Goal: Information Seeking & Learning: Learn about a topic

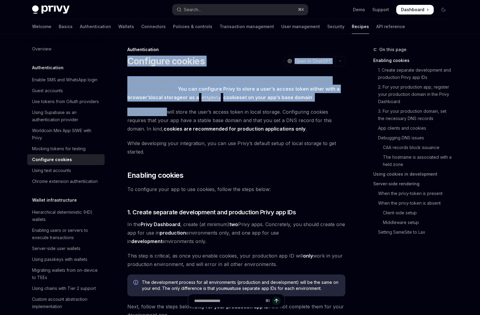
drag, startPoint x: 124, startPoint y: 54, endPoint x: 168, endPoint y: 112, distance: 72.1
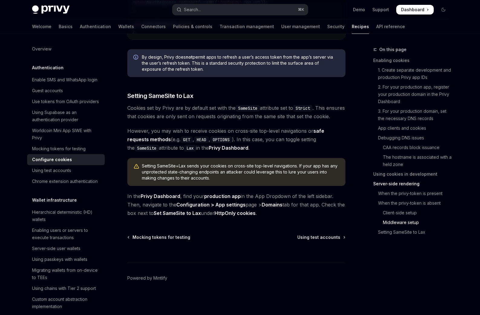
scroll to position [2077, 0]
click at [303, 214] on span "In the Privy Dashboard , find your production app in the App Dropdown of the le…" at bounding box center [236, 204] width 218 height 25
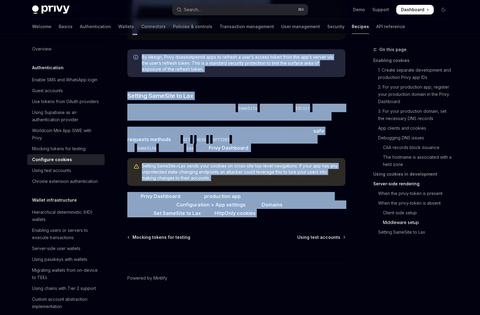
copy div "Configure cookies OpenAI Open in ChatGPT OpenAI Open in ChatGPT When a user log…"
click at [217, 120] on span "Cookies set by Privy are by default set with the SameSite attribute set to Stri…" at bounding box center [236, 112] width 218 height 17
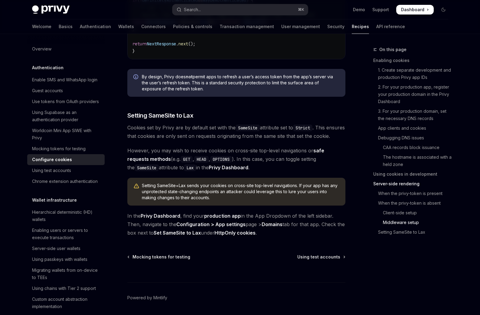
scroll to position [2029, 0]
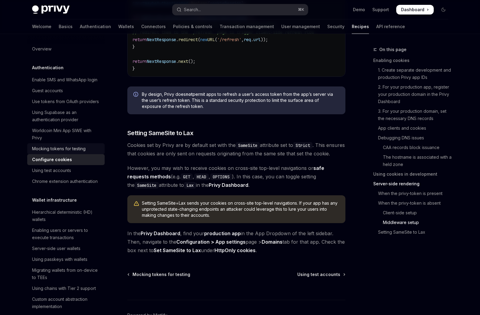
click at [82, 154] on link "Mocking tokens for testing" at bounding box center [65, 148] width 77 height 11
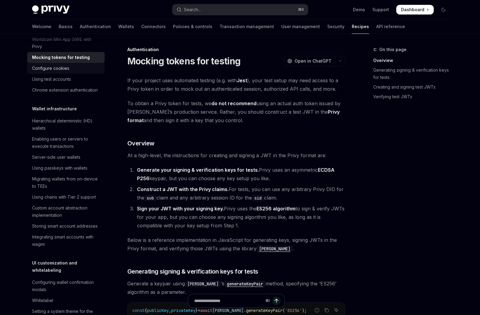
scroll to position [96, 0]
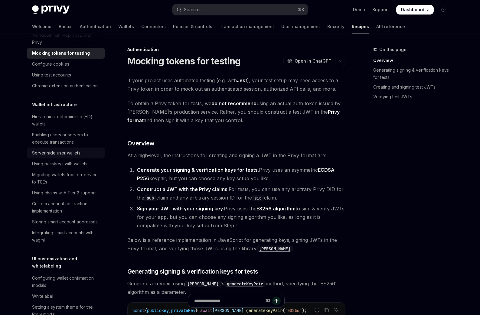
click at [77, 157] on div "Server-side user wallets" at bounding box center [56, 153] width 48 height 7
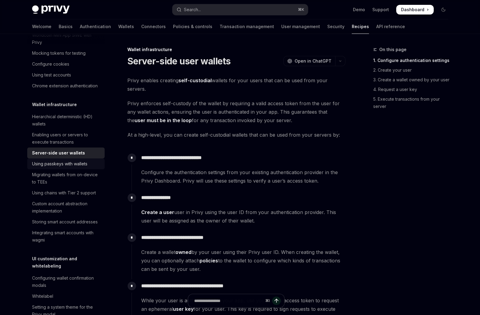
click at [71, 168] on div "Using passkeys with wallets" at bounding box center [59, 163] width 55 height 7
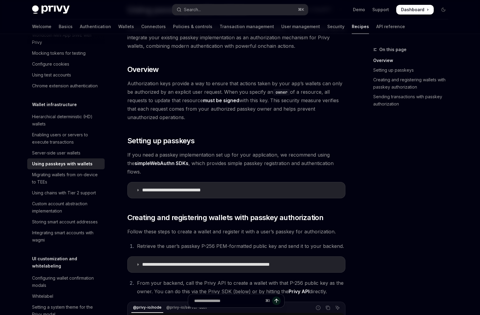
scroll to position [112, 0]
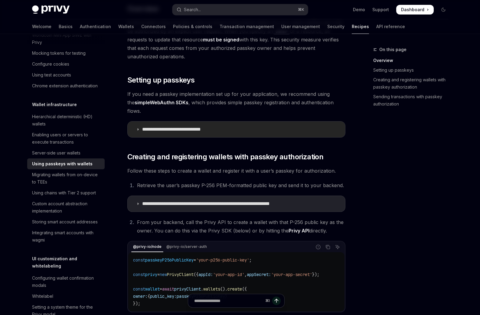
click at [170, 127] on p "**********" at bounding box center [180, 130] width 77 height 6
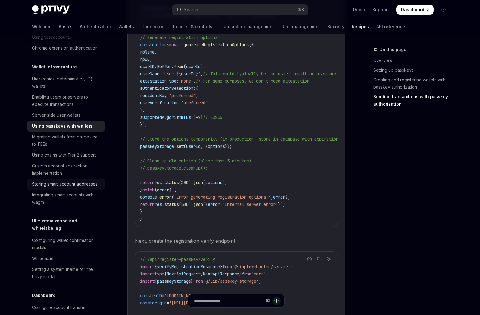
scroll to position [166, 0]
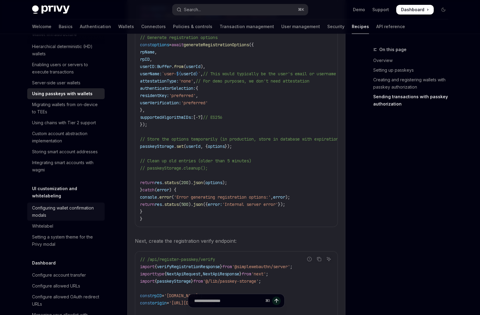
click at [56, 219] on div "Configuring wallet confirmation modals" at bounding box center [66, 212] width 69 height 15
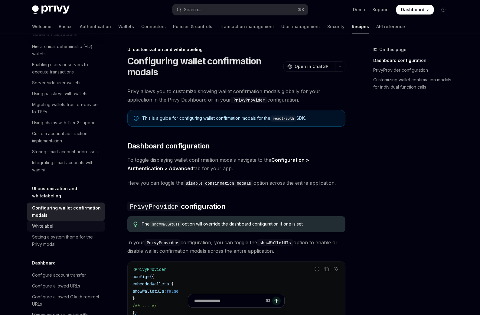
click at [58, 232] on link "Whitelabel" at bounding box center [65, 226] width 77 height 11
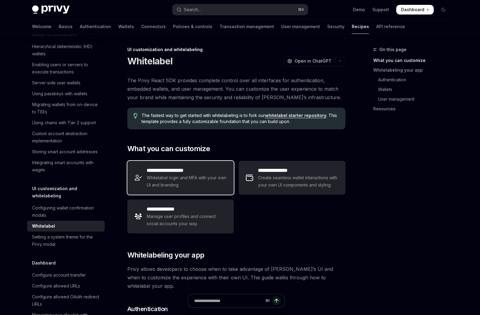
click at [181, 174] on span "Whitelabel login and MFA with your own UI and branding." at bounding box center [187, 181] width 80 height 15
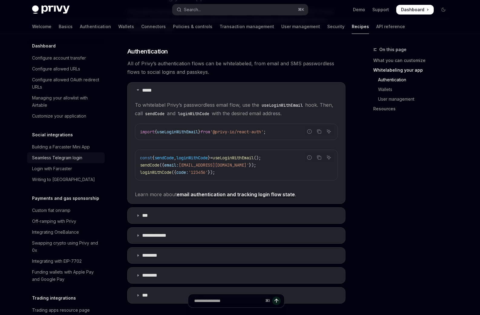
scroll to position [385, 0]
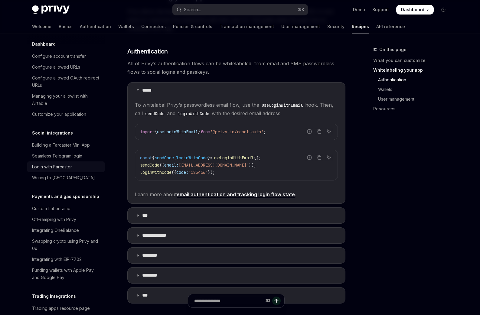
click at [63, 171] on div "Login with Farcaster" at bounding box center [52, 166] width 40 height 7
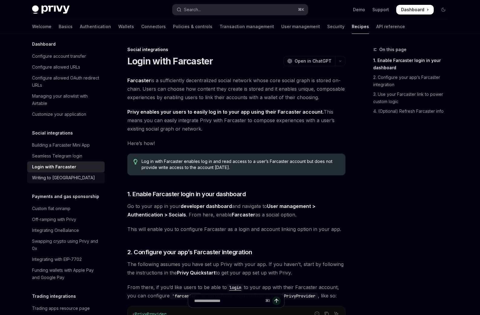
click at [68, 182] on div "Writing to [GEOGRAPHIC_DATA]" at bounding box center [63, 177] width 63 height 7
type textarea "*"
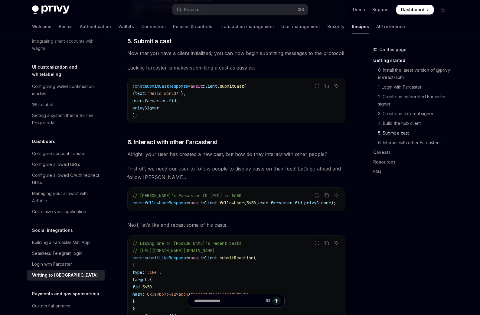
scroll to position [804, 0]
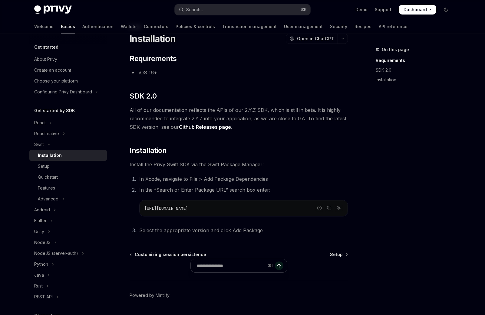
scroll to position [40, 0]
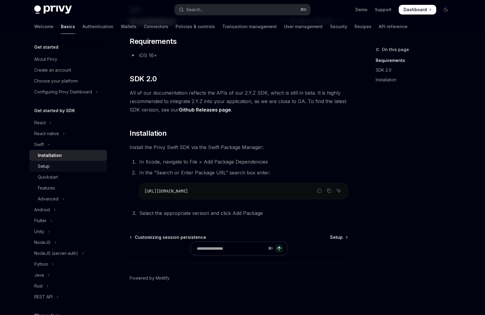
click at [56, 166] on div "Setup" at bounding box center [70, 166] width 65 height 7
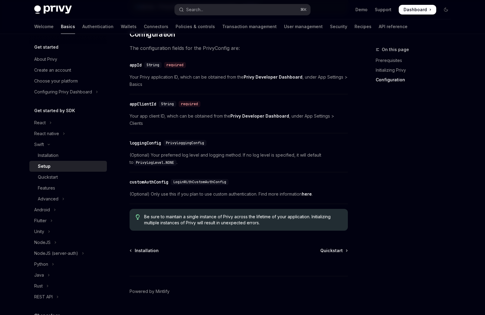
scroll to position [285, 0]
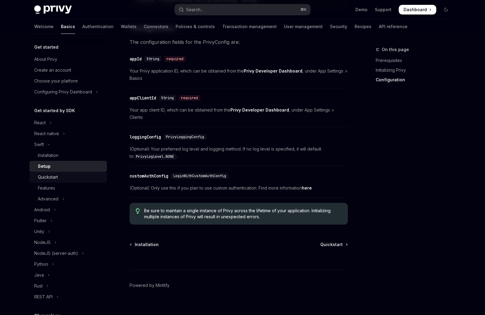
click at [64, 175] on div "Quickstart" at bounding box center [70, 177] width 65 height 7
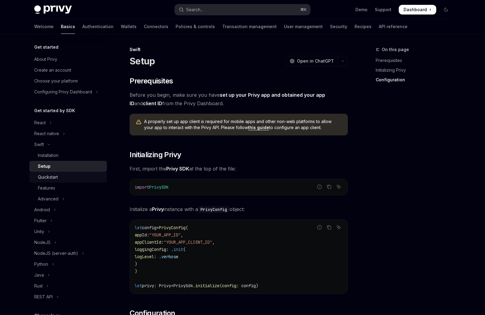
type textarea "*"
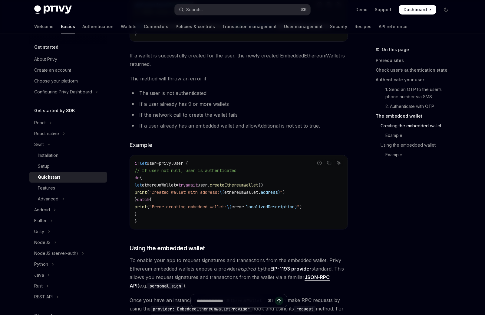
scroll to position [820, 0]
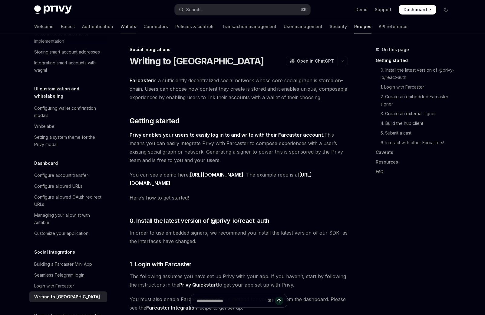
click at [120, 28] on link "Wallets" at bounding box center [128, 26] width 16 height 15
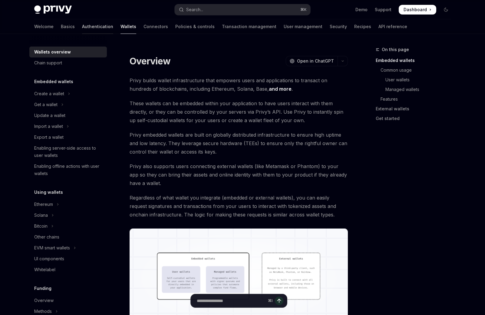
click at [82, 26] on link "Authentication" at bounding box center [97, 26] width 31 height 15
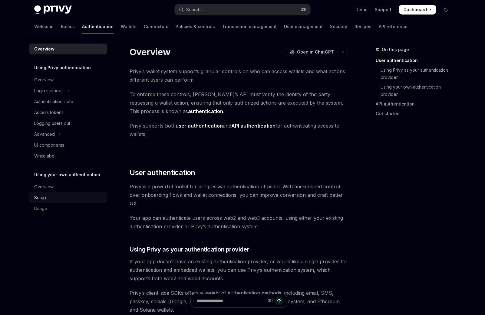
click at [60, 197] on div "Setup" at bounding box center [68, 197] width 69 height 7
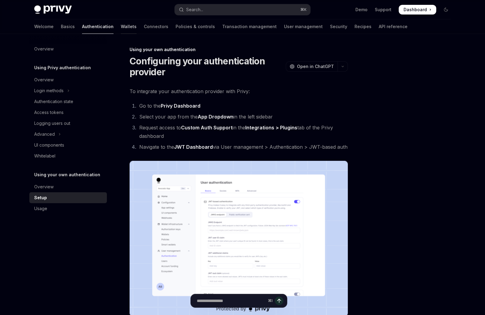
click at [121, 28] on link "Wallets" at bounding box center [129, 26] width 16 height 15
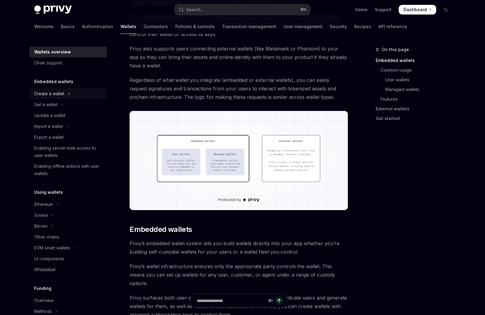
click at [63, 93] on div "Create a wallet" at bounding box center [49, 93] width 30 height 7
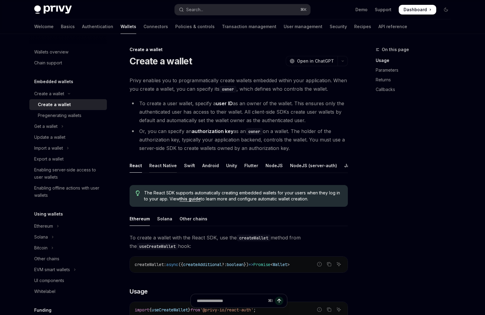
click at [167, 166] on div "React Native" at bounding box center [163, 166] width 28 height 14
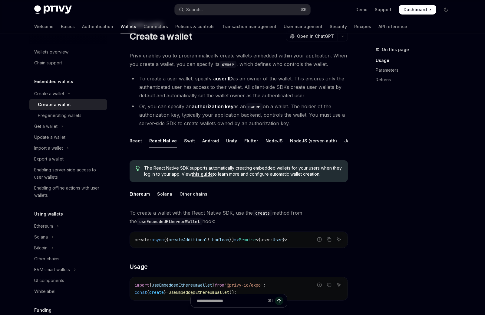
scroll to position [7, 0]
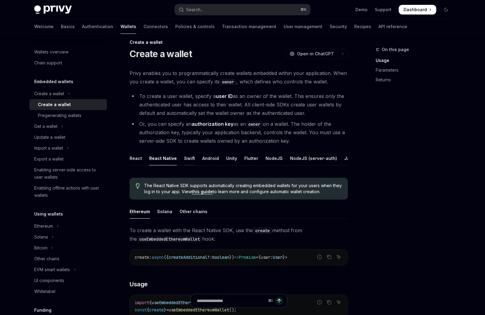
click at [185, 160] on div "Swift" at bounding box center [189, 158] width 11 height 14
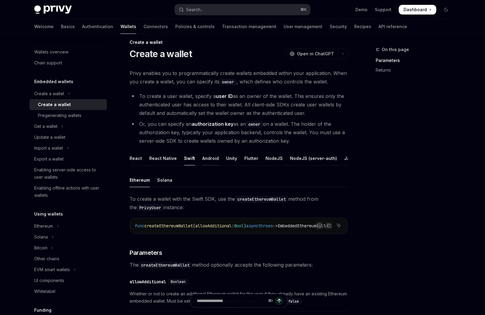
click at [203, 159] on div "Android" at bounding box center [210, 158] width 17 height 14
click at [231, 157] on div "Unity" at bounding box center [231, 158] width 11 height 14
click at [246, 156] on div "Flutter" at bounding box center [251, 158] width 14 height 14
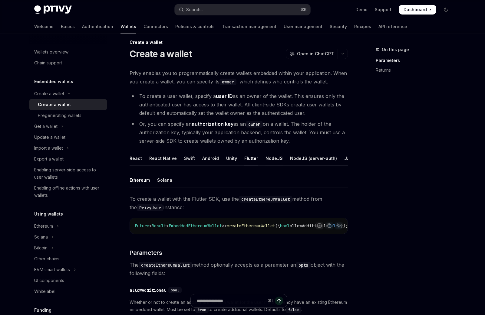
click at [265, 158] on div "NodeJS" at bounding box center [273, 158] width 17 height 14
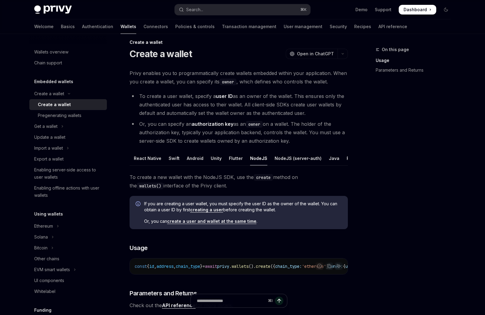
scroll to position [0, 23]
click at [275, 159] on div "NodeJS (server-auth)" at bounding box center [290, 158] width 47 height 14
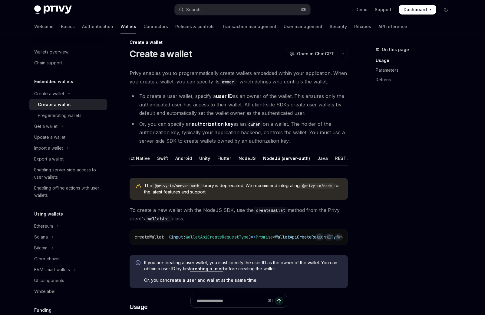
scroll to position [0, 41]
click at [294, 156] on ul "React React Native Swift Android Unity Flutter NodeJS NodeJS (server-auth) Java…" at bounding box center [239, 158] width 218 height 15
click at [303, 157] on div "Java" at bounding box center [308, 158] width 11 height 14
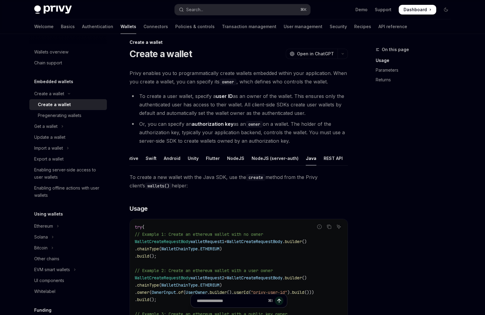
scroll to position [0, 41]
click at [328, 157] on div "REST API" at bounding box center [330, 158] width 19 height 14
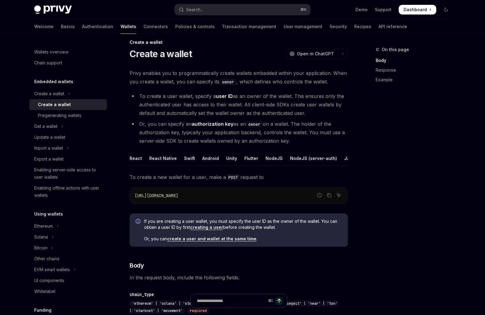
scroll to position [0, 41]
click at [347, 159] on div "Rust" at bounding box center [351, 158] width 9 height 14
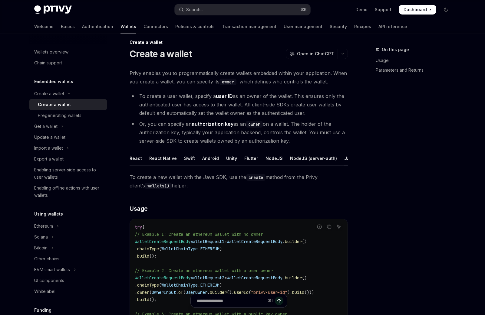
click at [147, 160] on ul "React React Native Swift Android Unity Flutter NodeJS NodeJS (server-auth) Java…" at bounding box center [239, 158] width 218 height 15
click at [158, 157] on div "React Native" at bounding box center [163, 158] width 28 height 14
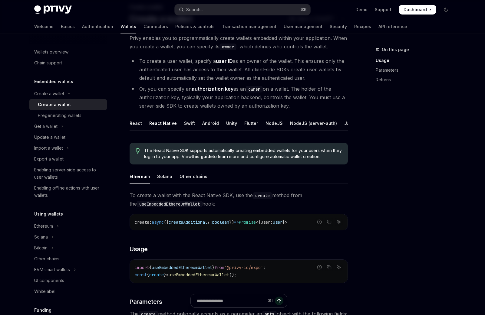
scroll to position [34, 0]
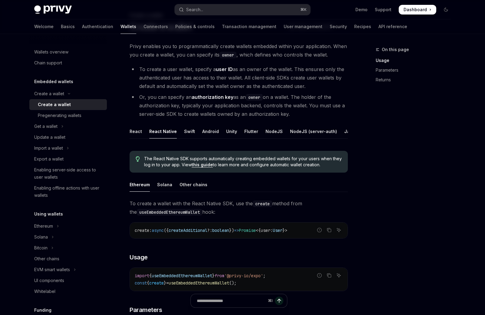
click at [202, 167] on link "this guide" at bounding box center [202, 164] width 21 height 5
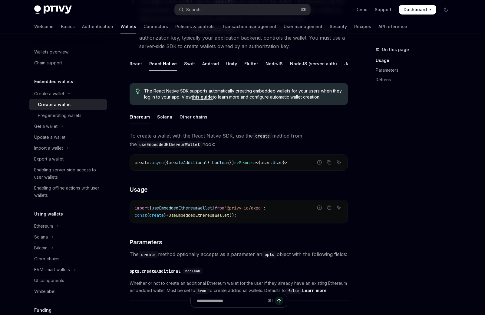
scroll to position [85, 0]
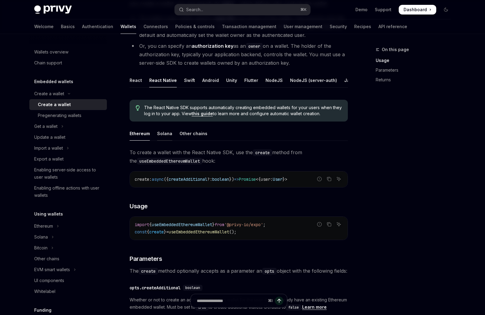
click at [162, 137] on div "Solana" at bounding box center [164, 134] width 15 height 14
click at [188, 135] on div "Other chains" at bounding box center [193, 134] width 28 height 14
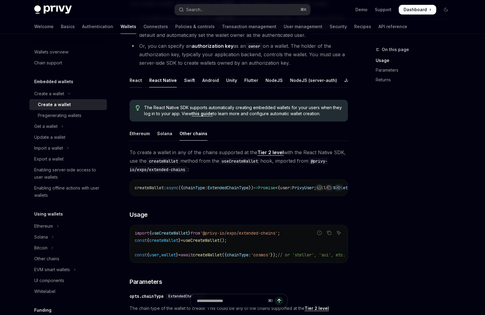
click at [133, 77] on div "React" at bounding box center [136, 80] width 12 height 14
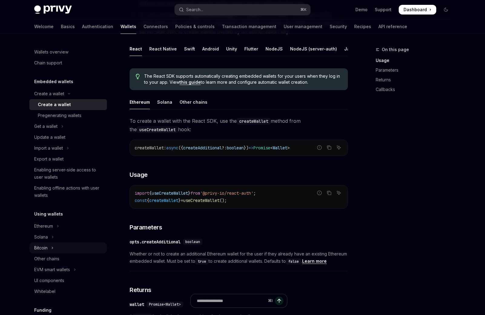
scroll to position [117, 0]
click at [54, 232] on button "Solana" at bounding box center [67, 237] width 77 height 11
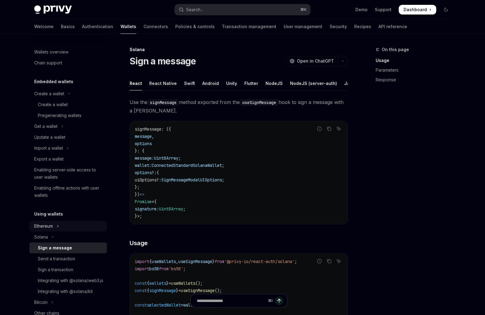
click at [55, 227] on button "Ethereum" at bounding box center [67, 226] width 77 height 11
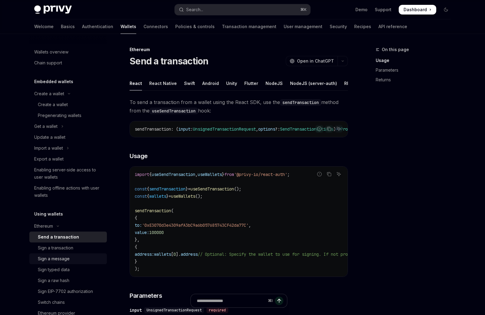
click at [72, 260] on div "Sign a message" at bounding box center [70, 258] width 65 height 7
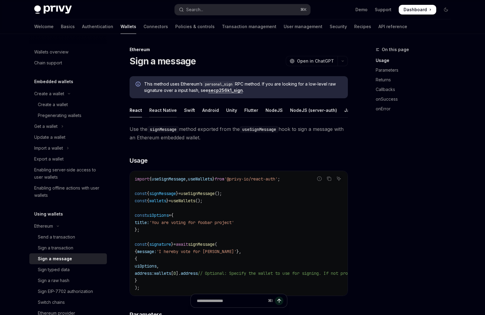
click at [161, 107] on div "React Native" at bounding box center [163, 110] width 28 height 14
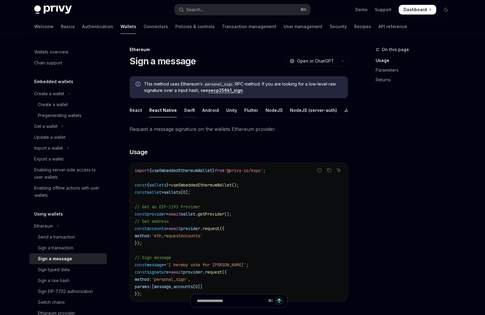
click at [184, 110] on div "Swift" at bounding box center [189, 110] width 11 height 14
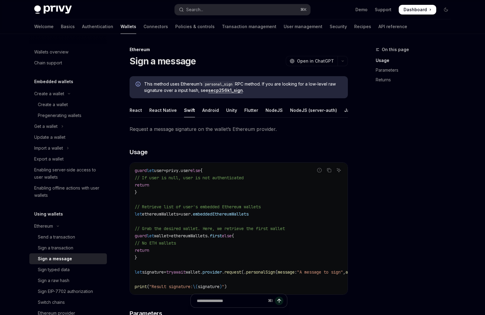
click at [124, 110] on div "Ethereum Sign a message OpenAI Open in ChatGPT OpenAI Open in ChatGPT This meth…" at bounding box center [182, 303] width 334 height 514
click at [130, 110] on div "React" at bounding box center [136, 110] width 12 height 14
type textarea "*"
